Goal: Task Accomplishment & Management: Use online tool/utility

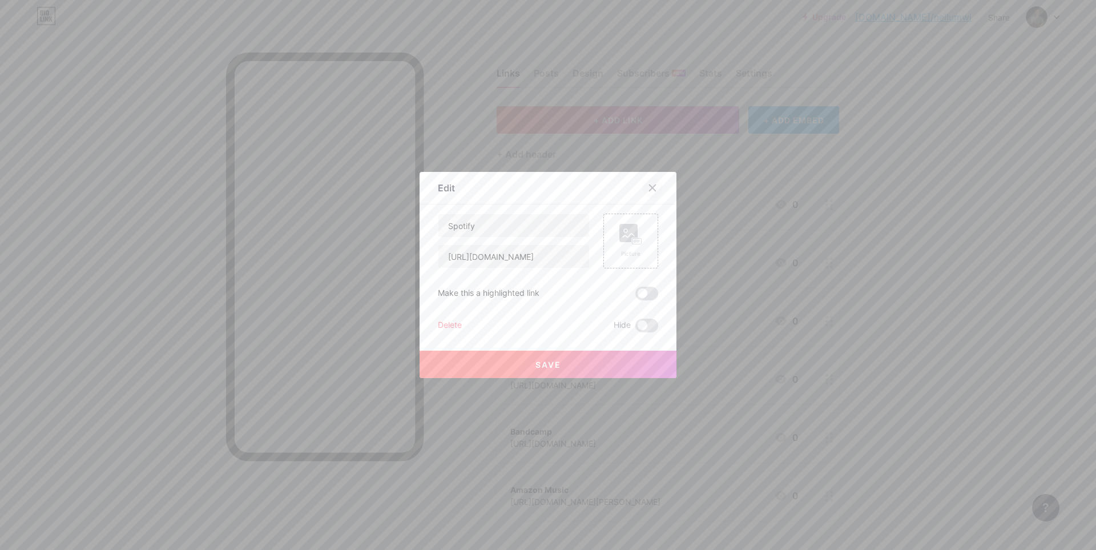
click at [650, 186] on icon at bounding box center [653, 188] width 6 height 6
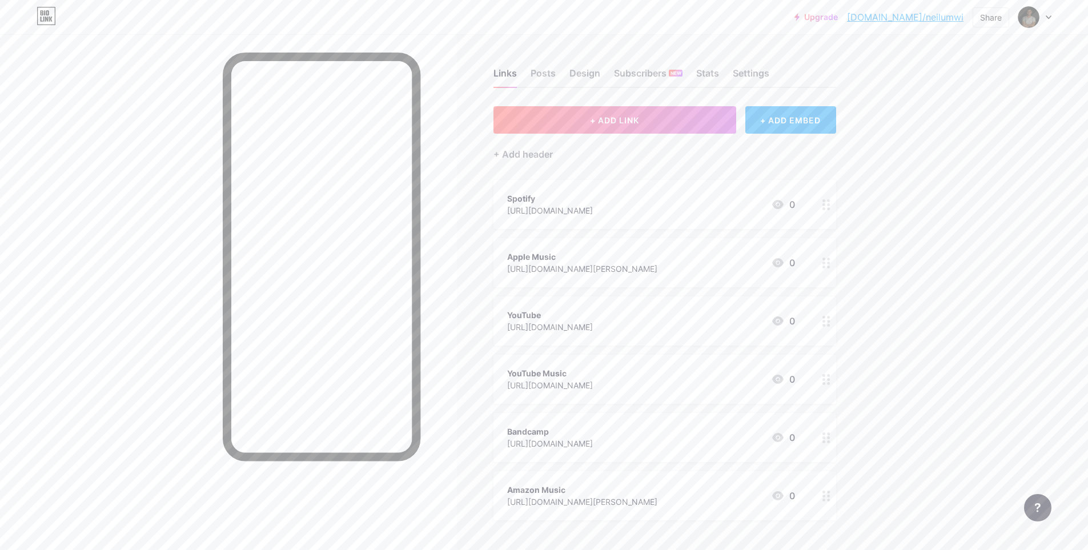
click at [783, 204] on icon at bounding box center [777, 204] width 11 height 9
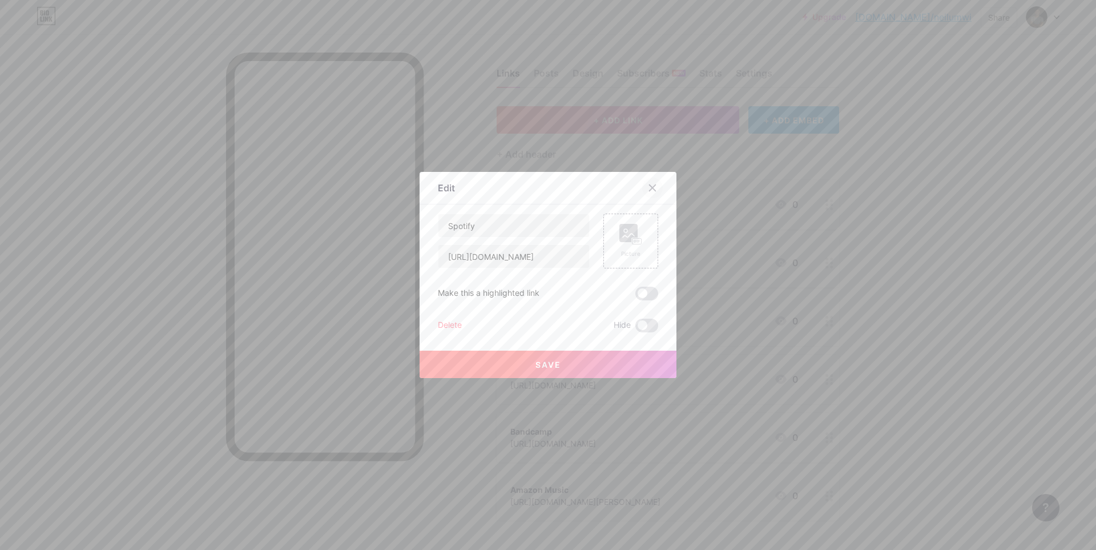
click at [650, 183] on icon at bounding box center [652, 187] width 9 height 9
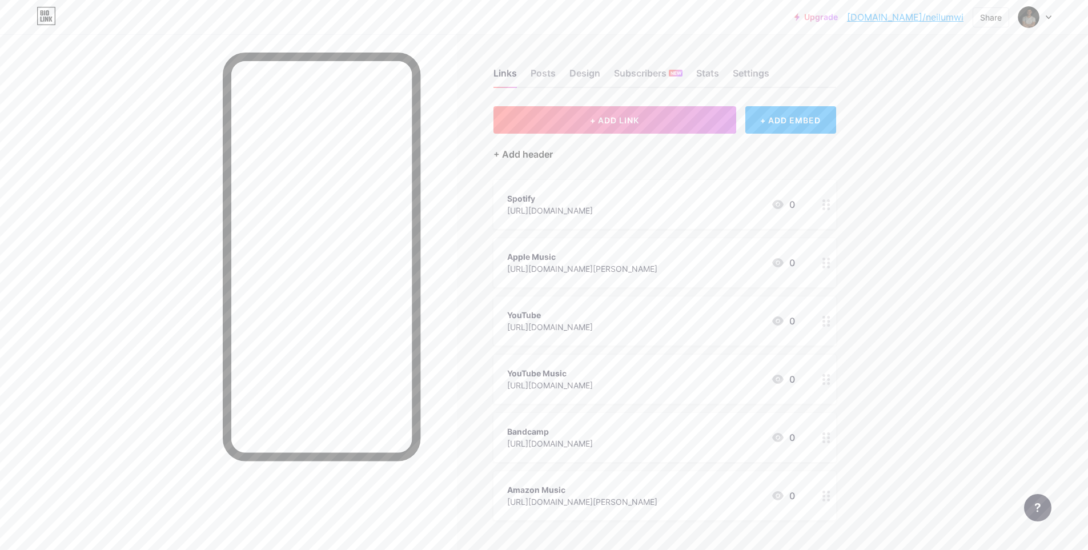
click at [529, 159] on div "+ Add header" at bounding box center [522, 154] width 59 height 14
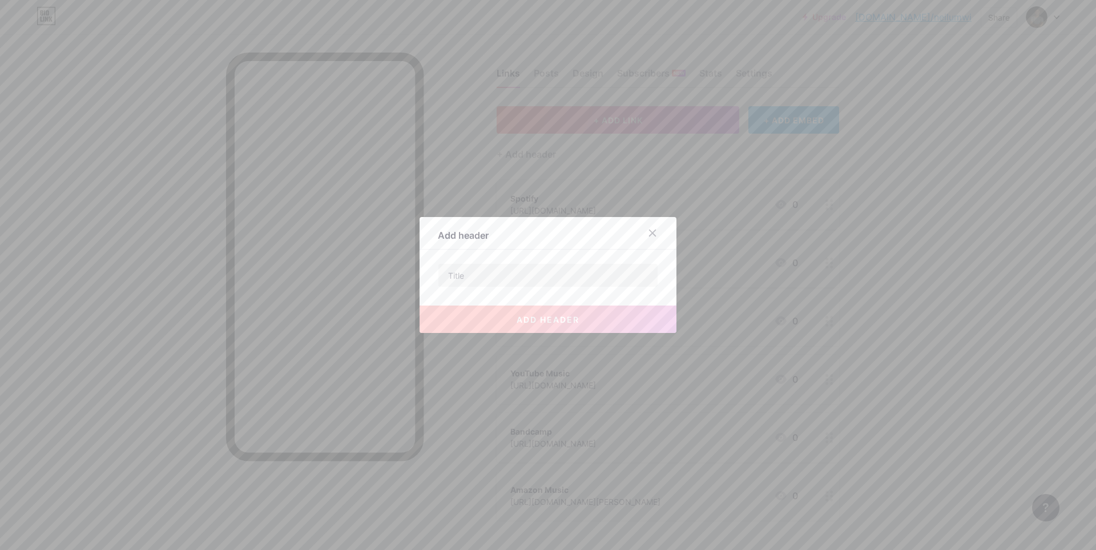
drag, startPoint x: 647, startPoint y: 235, endPoint x: 653, endPoint y: 235, distance: 5.7
click at [648, 235] on icon at bounding box center [652, 232] width 9 height 9
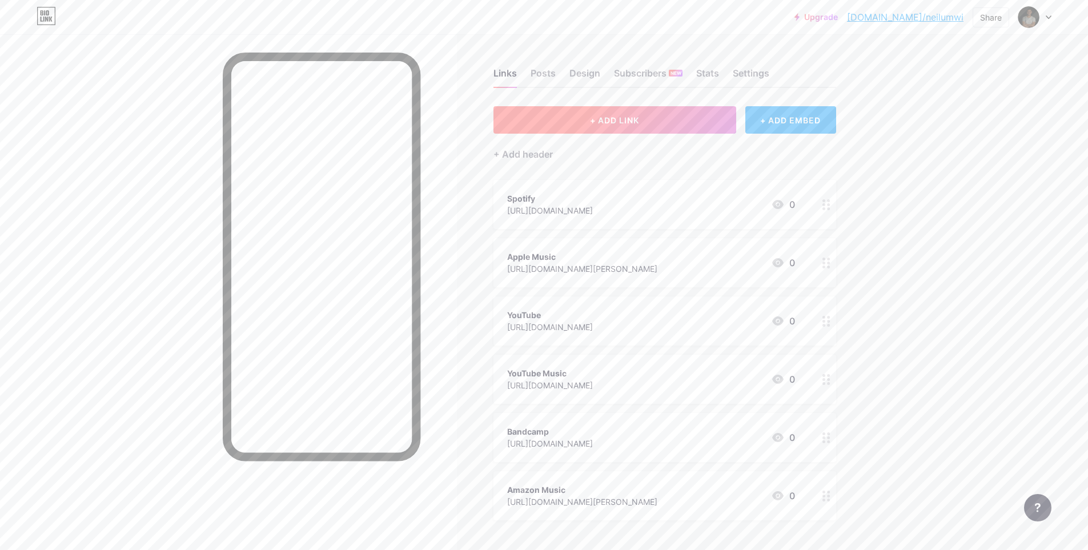
click at [677, 107] on button "+ ADD LINK" at bounding box center [614, 119] width 243 height 27
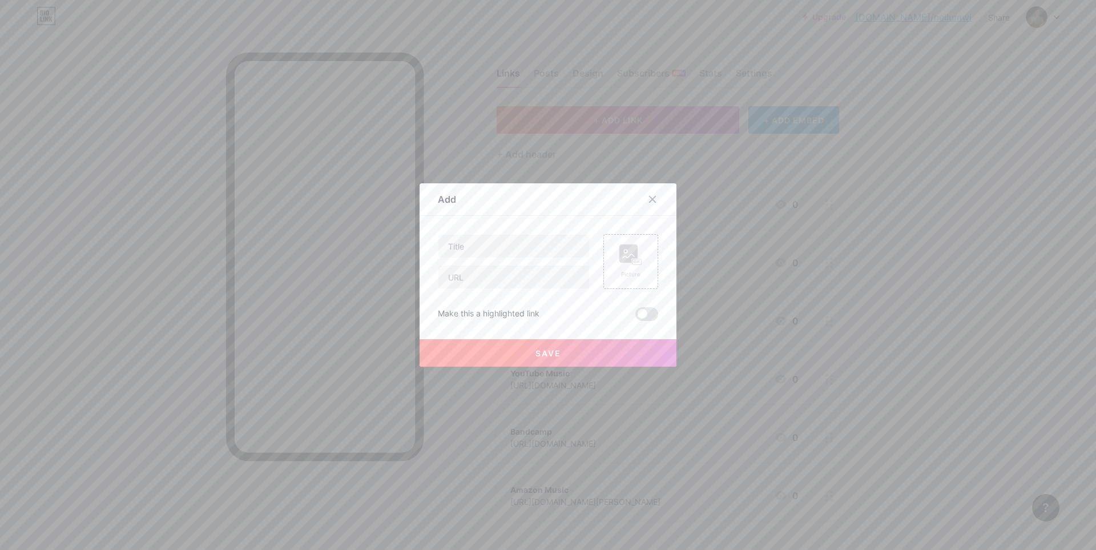
click at [968, 207] on div at bounding box center [548, 275] width 1096 height 550
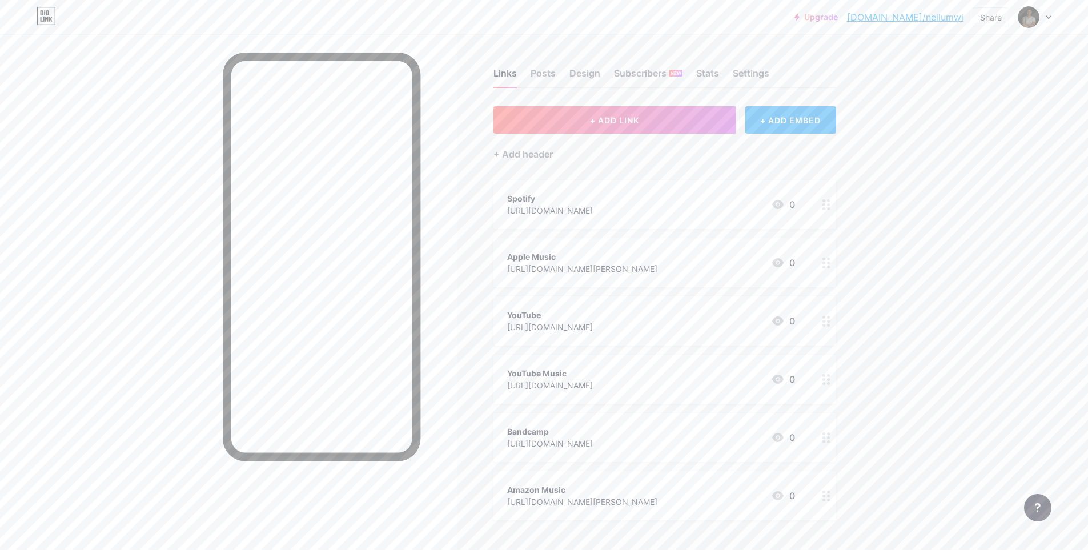
click at [593, 214] on div "[URL][DOMAIN_NAME]" at bounding box center [550, 210] width 86 height 12
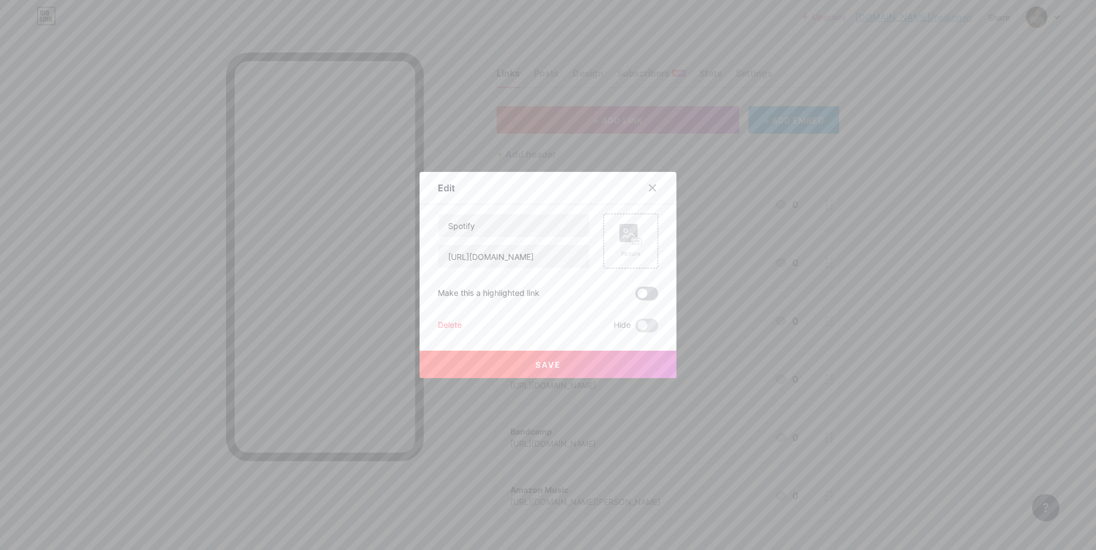
click at [647, 299] on span at bounding box center [647, 294] width 23 height 14
click at [636, 296] on input "checkbox" at bounding box center [636, 296] width 0 height 0
click at [577, 367] on button "Save" at bounding box center [548, 364] width 257 height 27
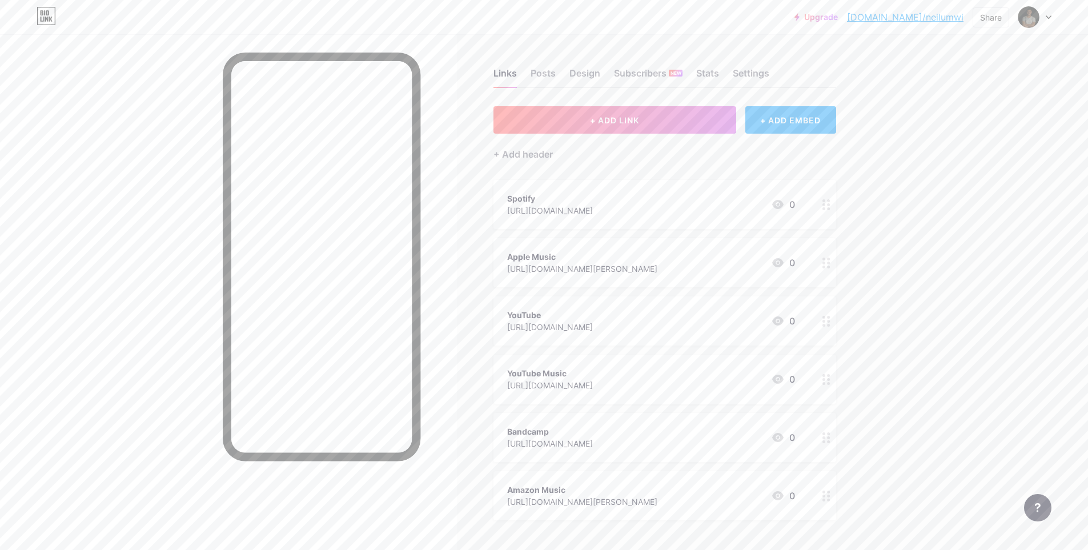
click at [924, 17] on link "[DOMAIN_NAME]/neilumwi" at bounding box center [905, 17] width 116 height 14
click at [974, 299] on div "Upgrade [DOMAIN_NAME]/neilum... [DOMAIN_NAME]/neilumwi Share Switch accounts [P…" at bounding box center [544, 395] width 1088 height 790
